Goal: Information Seeking & Learning: Learn about a topic

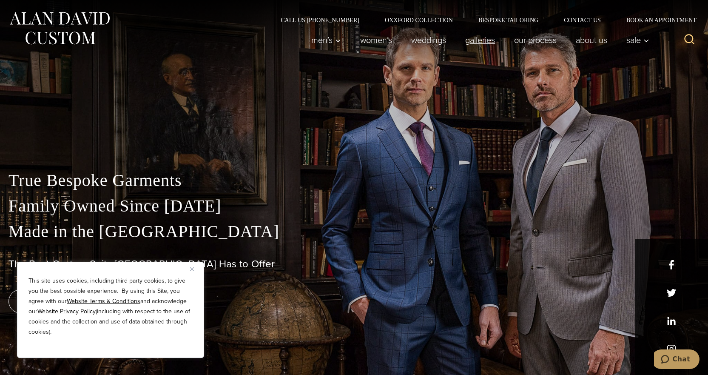
click at [476, 37] on link "Galleries" at bounding box center [480, 39] width 49 height 17
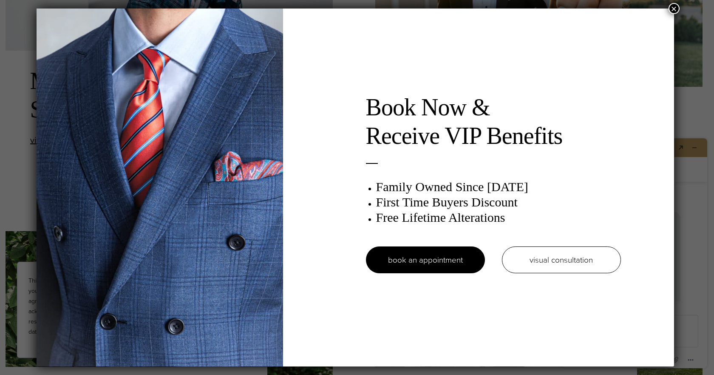
click at [674, 5] on button "×" at bounding box center [674, 8] width 11 height 11
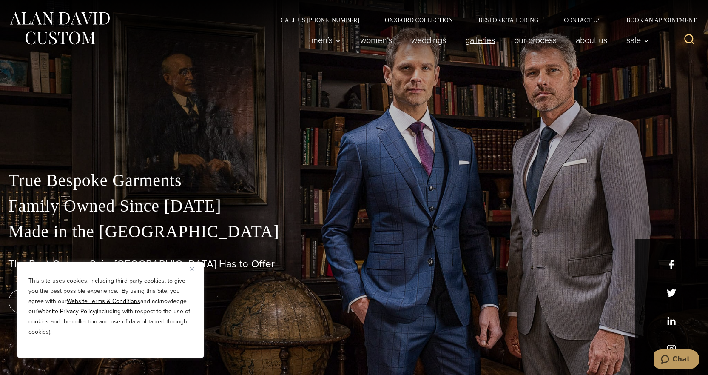
click at [477, 40] on link "Galleries" at bounding box center [480, 39] width 49 height 17
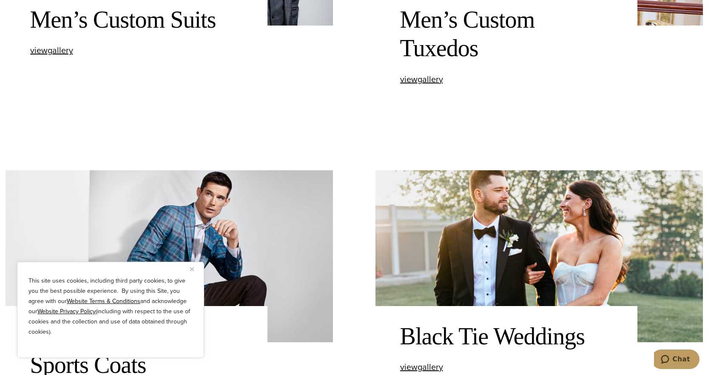
scroll to position [383, 0]
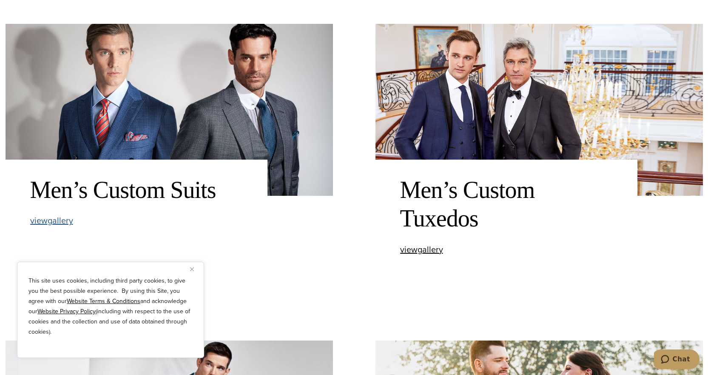
click at [51, 219] on span "view Men’s Custom Suits gallery" at bounding box center [51, 220] width 43 height 13
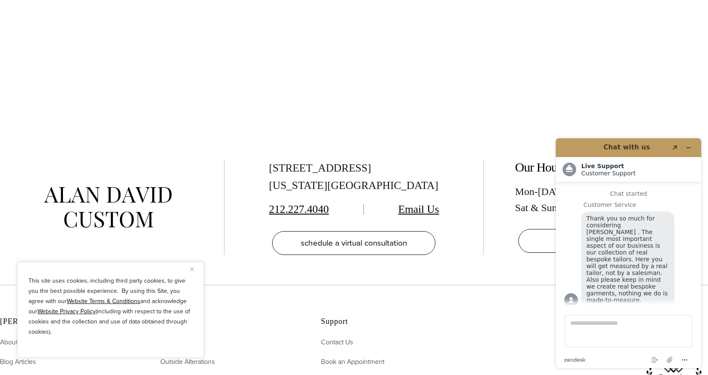
scroll to position [4720, 0]
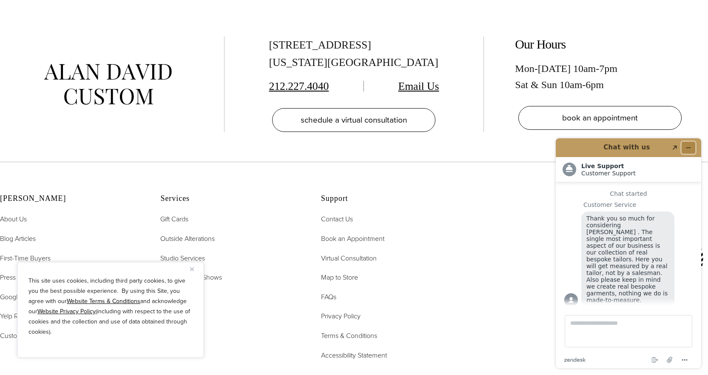
click at [691, 145] on button "Minimize widget" at bounding box center [689, 148] width 14 height 12
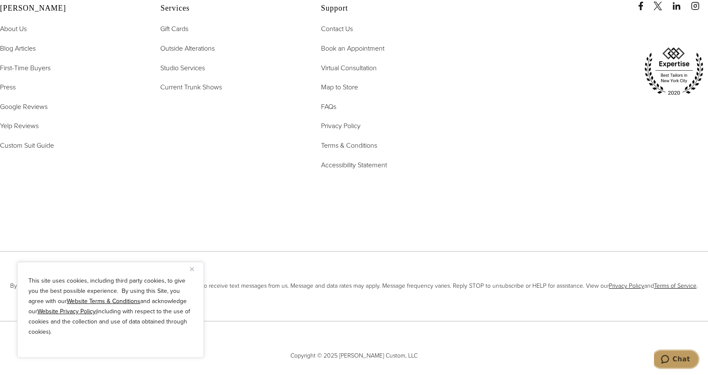
scroll to position [4890, 0]
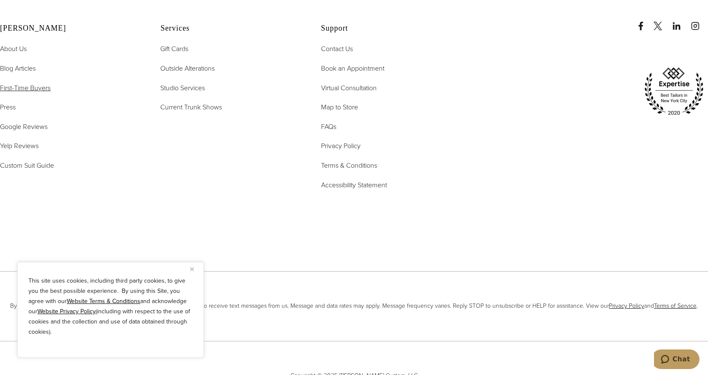
click at [23, 90] on span "First-Time Buyers" at bounding box center [25, 88] width 51 height 10
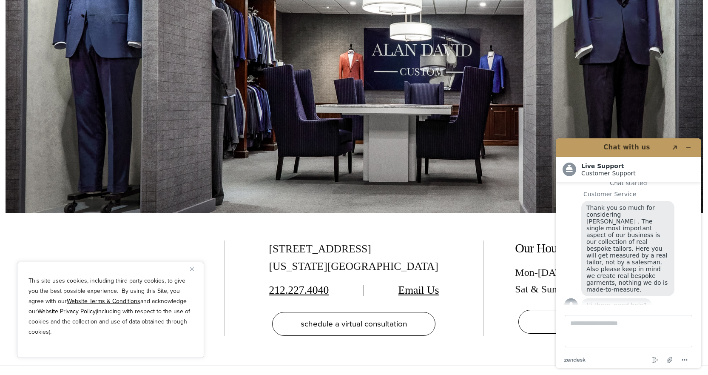
scroll to position [1701, 0]
